Goal: Task Accomplishment & Management: Manage account settings

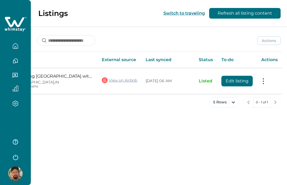
scroll to position [0, 58]
click at [263, 83] on button at bounding box center [264, 81] width 4 height 6
click at [161, 133] on div "Listings Switch to traveling Refresh all listing content Actions Actions Publis…" at bounding box center [159, 92] width 256 height 185
click at [239, 79] on button "Edit listing" at bounding box center [237, 81] width 31 height 11
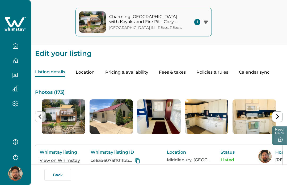
click at [254, 72] on button "Calendar sync" at bounding box center [254, 72] width 31 height 9
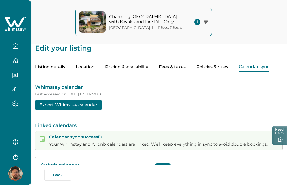
scroll to position [12, 0]
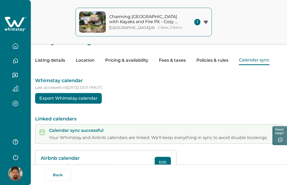
click at [68, 135] on p "Your Whimstay and Airbnb calendars are linked. We’ll keep everything in sync to…" at bounding box center [158, 137] width 219 height 5
click at [162, 160] on button "Edit" at bounding box center [163, 162] width 16 height 11
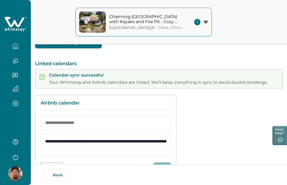
scroll to position [67, 0]
click at [53, 164] on button "Cancel" at bounding box center [52, 168] width 22 height 11
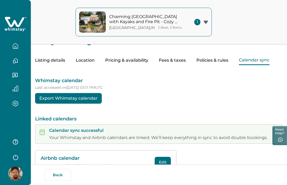
click at [67, 99] on button "Export Whimstay calendar" at bounding box center [68, 98] width 67 height 11
click at [16, 104] on icon "button" at bounding box center [15, 104] width 6 height 6
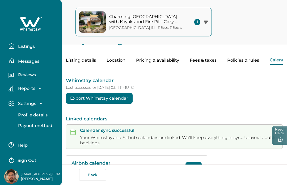
click at [23, 45] on p "Listings" at bounding box center [25, 46] width 18 height 5
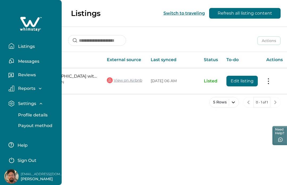
scroll to position [0, 84]
click at [245, 79] on button "Edit listing" at bounding box center [242, 81] width 31 height 11
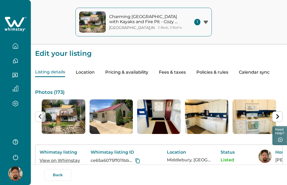
click at [131, 72] on button "Pricing & availability" at bounding box center [126, 72] width 43 height 9
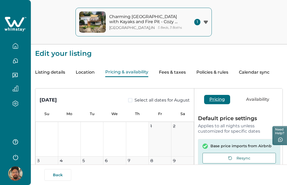
click at [171, 73] on button "Fees & taxes" at bounding box center [172, 72] width 27 height 9
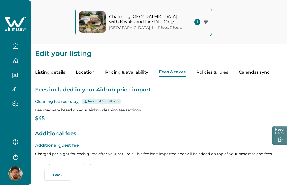
type input "*"
type input "**"
click at [252, 73] on button "Calendar sync" at bounding box center [254, 72] width 31 height 9
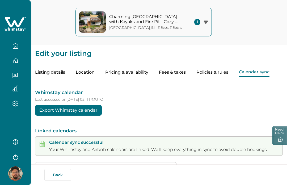
click at [195, 25] on div "1" at bounding box center [201, 22] width 14 height 6
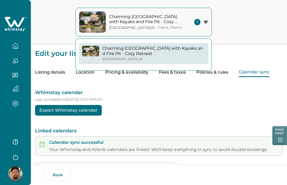
click at [170, 48] on p "Charming [GEOGRAPHIC_DATA] with Kayaks and Fire Pit - Cozy Retreat" at bounding box center [153, 51] width 103 height 10
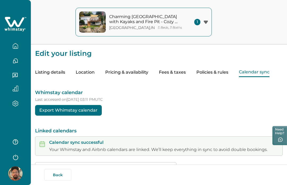
click at [208, 21] on button "Charming [GEOGRAPHIC_DATA] with Kayaks and Fire Pit - Cozy Retreat [GEOGRAPHIC_…" at bounding box center [144, 22] width 136 height 29
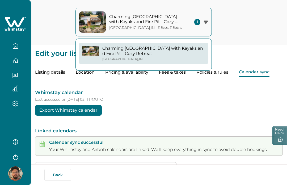
click at [173, 49] on p "Charming [GEOGRAPHIC_DATA] with Kayaks and Fire Pit - Cozy Retreat" at bounding box center [153, 51] width 103 height 10
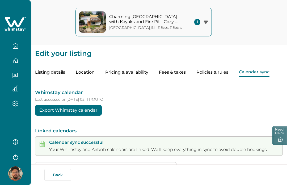
click at [193, 23] on button "Charming [GEOGRAPHIC_DATA] with Kayaks and Fire Pit - Cozy Retreat [GEOGRAPHIC_…" at bounding box center [144, 22] width 136 height 29
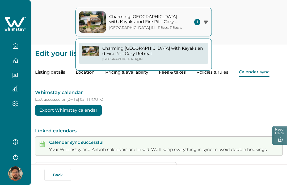
click at [182, 100] on p "Last accessed on [DATE] 03:11 PM UTC" at bounding box center [159, 99] width 248 height 5
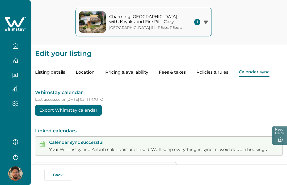
click at [16, 102] on icon "button" at bounding box center [15, 104] width 6 height 6
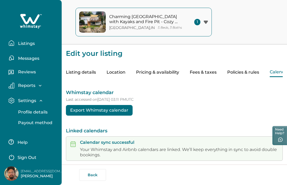
scroll to position [3, 0]
click at [26, 41] on p "Listings" at bounding box center [25, 43] width 18 height 5
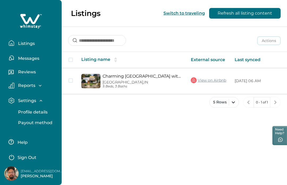
click at [40, 91] on div "Reports" at bounding box center [33, 87] width 49 height 9
click at [40, 84] on icon "button" at bounding box center [39, 85] width 5 height 5
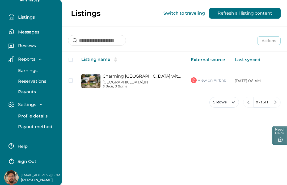
click at [42, 102] on icon "button" at bounding box center [40, 104] width 5 height 5
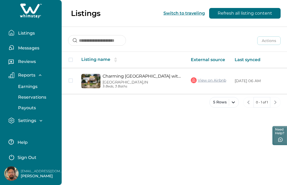
click at [39, 116] on div "Settings Profile details Payout method" at bounding box center [30, 120] width 53 height 15
click at [41, 119] on icon "button" at bounding box center [40, 120] width 5 height 5
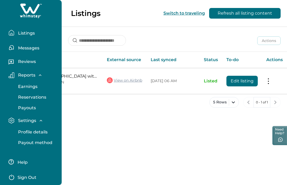
scroll to position [0, 84]
click at [268, 80] on button at bounding box center [269, 81] width 4 height 6
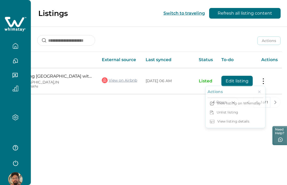
scroll to position [0, 58]
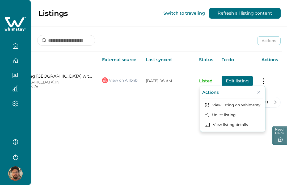
click at [239, 125] on button "View listing details" at bounding box center [232, 125] width 61 height 10
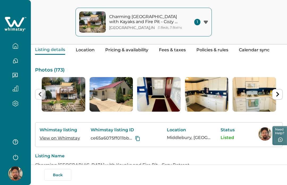
scroll to position [16, 0]
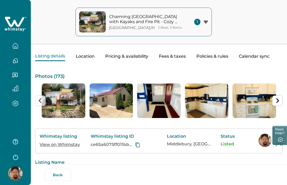
click at [256, 56] on button "Calendar sync" at bounding box center [254, 56] width 31 height 9
